Goal: Transaction & Acquisition: Download file/media

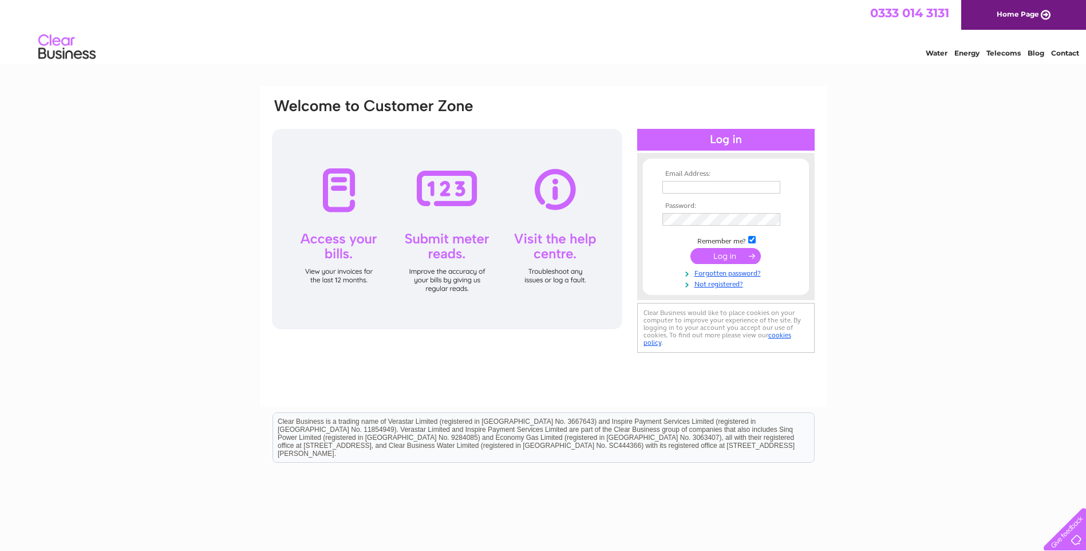
type input "info@tait-peterson.co.uk"
click at [1039, 199] on div "Email Address: info@tait-peterson.co.uk Password: Forgotten password?" at bounding box center [543, 344] width 1086 height 516
click at [726, 255] on input "submit" at bounding box center [725, 256] width 70 height 16
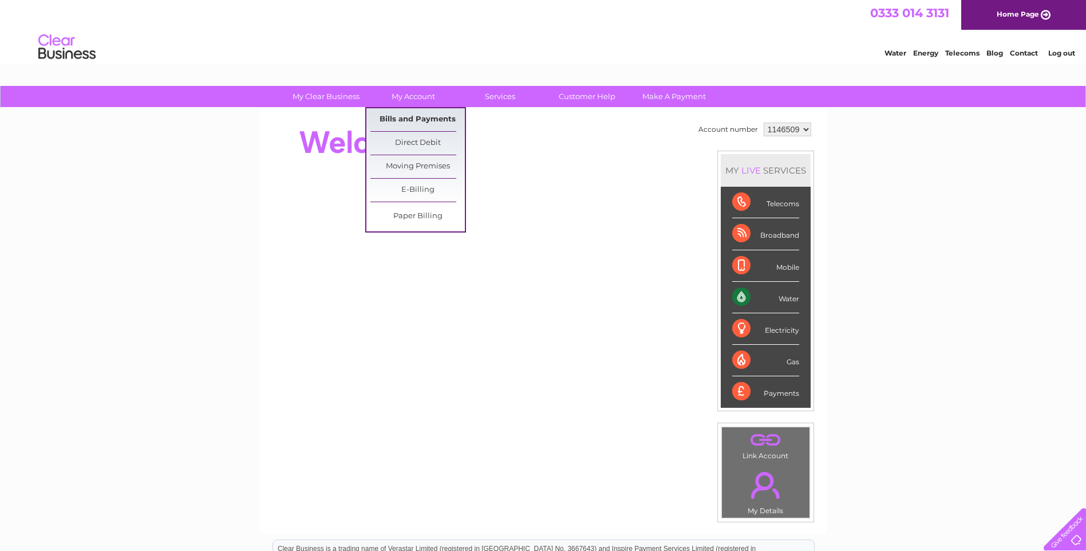
click at [415, 114] on link "Bills and Payments" at bounding box center [417, 119] width 94 height 23
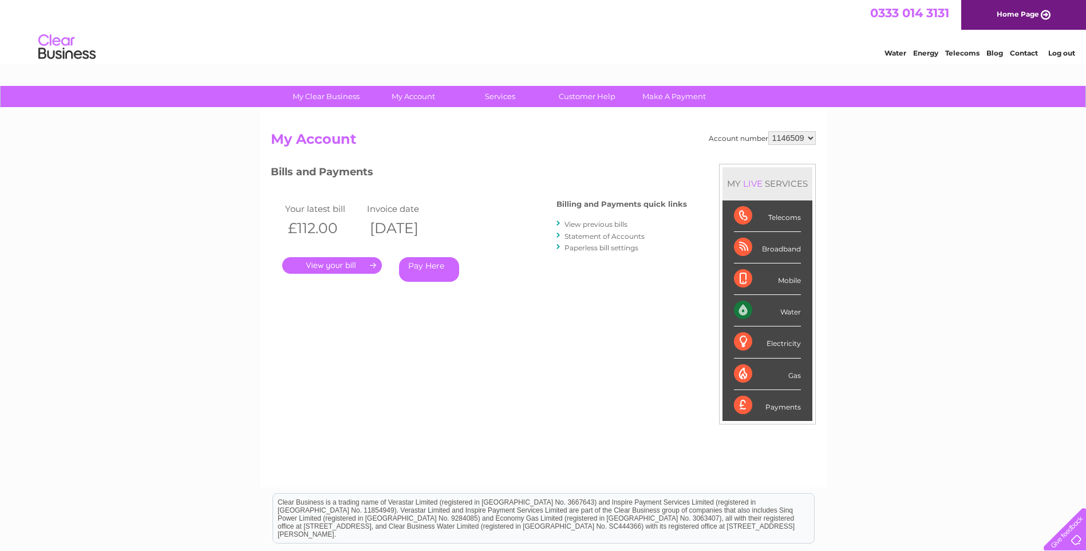
click at [324, 267] on link "." at bounding box center [332, 265] width 100 height 17
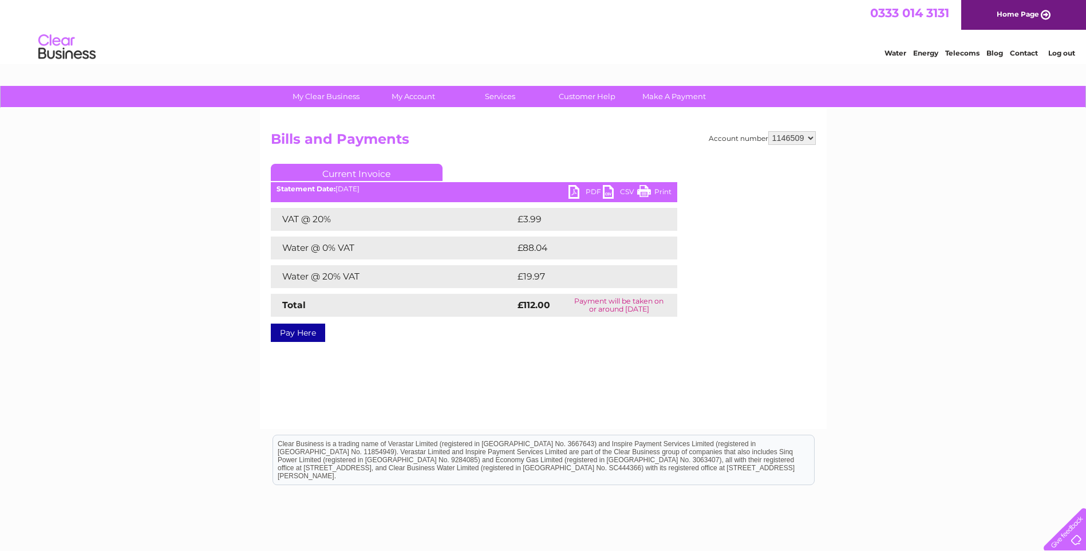
click at [601, 190] on link "PDF" at bounding box center [585, 193] width 34 height 17
click at [605, 189] on link "CSV" at bounding box center [620, 193] width 34 height 17
